Goal: Find specific page/section: Find specific page/section

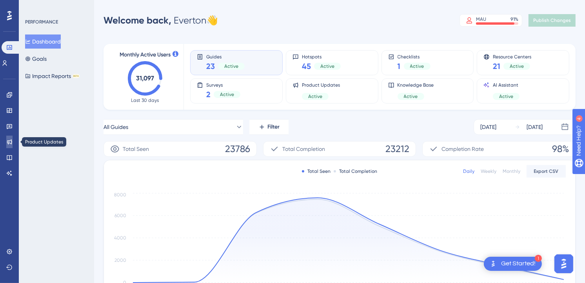
click at [8, 144] on icon at bounding box center [9, 142] width 6 height 6
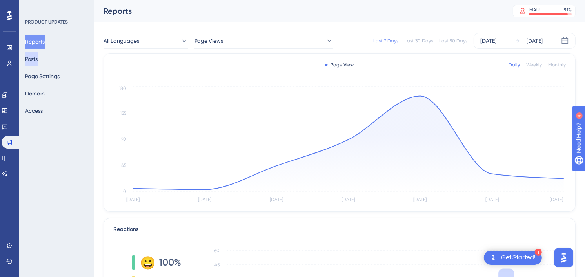
click at [38, 59] on button "Posts" at bounding box center [31, 59] width 13 height 14
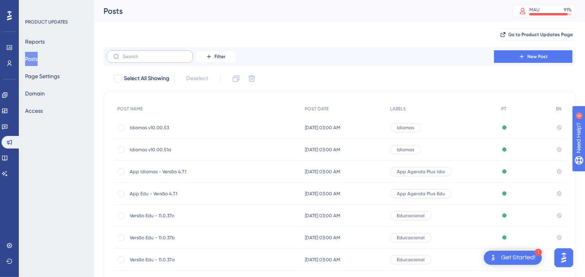
click at [156, 60] on label at bounding box center [150, 56] width 86 height 13
click at [156, 59] on input "text" at bounding box center [155, 56] width 64 height 5
type input "re"
checkbox input "true"
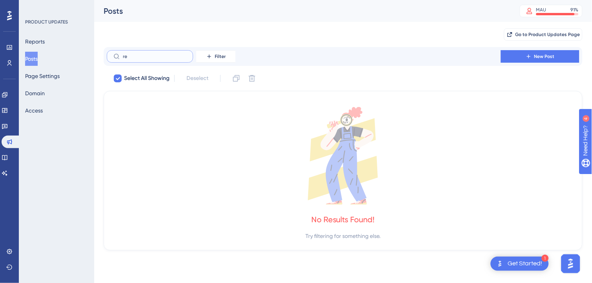
type input "r"
checkbox input "false"
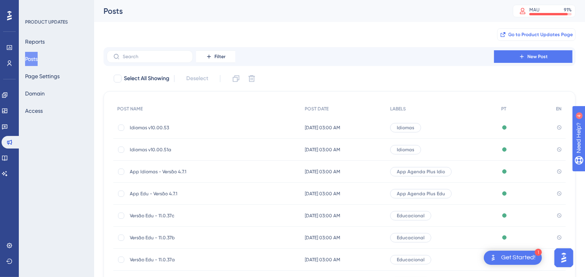
click at [554, 34] on span "Go to Product Updates Page" at bounding box center [541, 34] width 65 height 6
click at [510, 12] on div "Posts MAU 91 % Click to see add-on and upgrade options" at bounding box center [339, 11] width 491 height 22
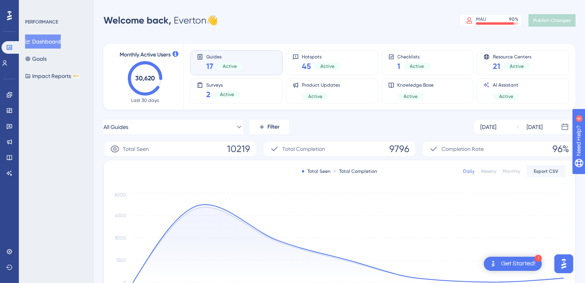
click at [364, 20] on div "Welcome back, Everton 👋 MAU 90 % Click to see add-on and upgrade options Publis…" at bounding box center [340, 21] width 472 height 16
click at [454, 123] on div "All Guides Filter Aug 12 2025 Aug 18 2025" at bounding box center [340, 127] width 472 height 16
click at [374, 16] on div "Welcome back, Everton 👋 MAU 90 % Click to see add-on and upgrade options Publis…" at bounding box center [340, 21] width 472 height 16
click at [397, 123] on div "All Guides Filter Aug 12 2025 Aug 18 2025" at bounding box center [340, 127] width 472 height 16
click at [398, 127] on div "All Guides Filter Aug 12 2025 Aug 18 2025" at bounding box center [340, 127] width 472 height 16
